Goal: Task Accomplishment & Management: Manage account settings

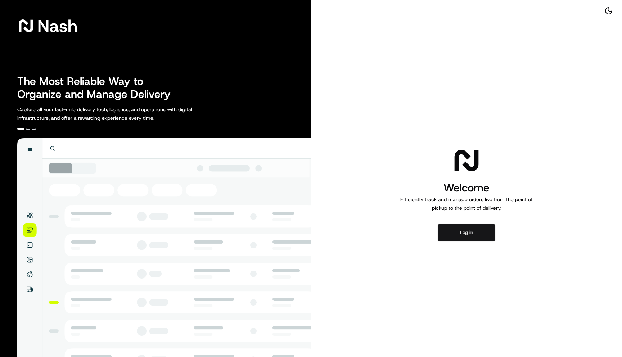
click at [469, 234] on button "Log in" at bounding box center [466, 232] width 58 height 17
